Goal: Navigation & Orientation: Go to known website

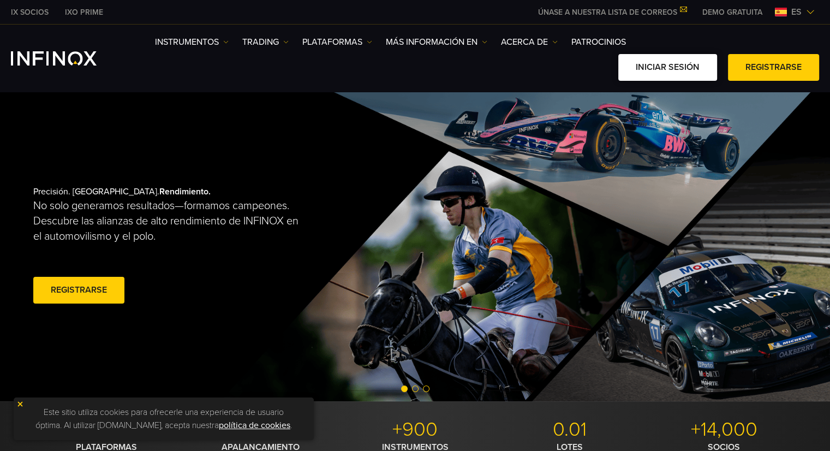
click at [631, 77] on link "Iniciar sesión" at bounding box center [667, 67] width 99 height 27
click at [683, 75] on link "Iniciar sesión" at bounding box center [667, 67] width 99 height 27
